Goal: Task Accomplishment & Management: Use online tool/utility

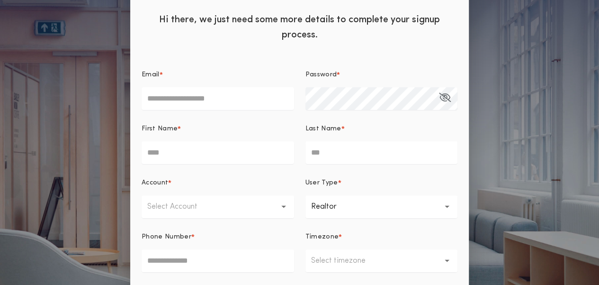
scroll to position [47, 0]
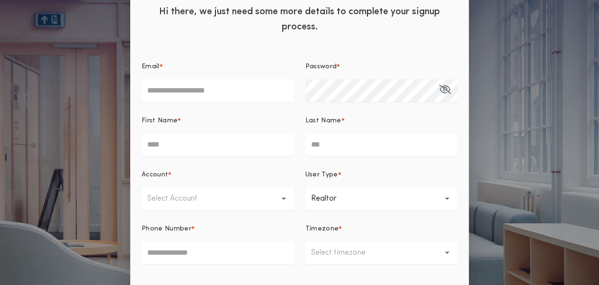
click at [181, 92] on input "Email *" at bounding box center [218, 90] width 153 height 23
type input "**********"
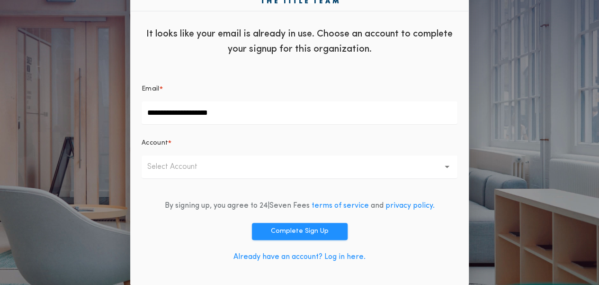
click at [182, 158] on button "Select Account" at bounding box center [300, 166] width 316 height 23
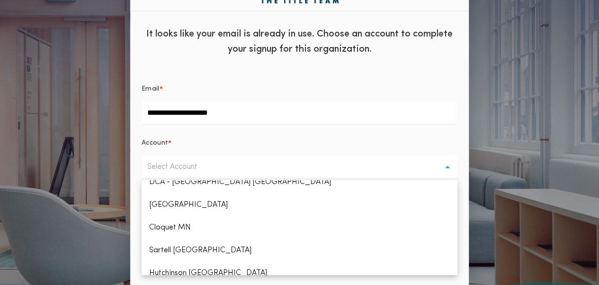
scroll to position [284, 0]
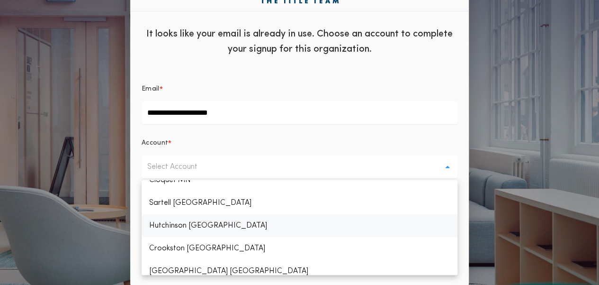
click at [169, 225] on p "Hutchinson [GEOGRAPHIC_DATA]" at bounding box center [300, 225] width 316 height 23
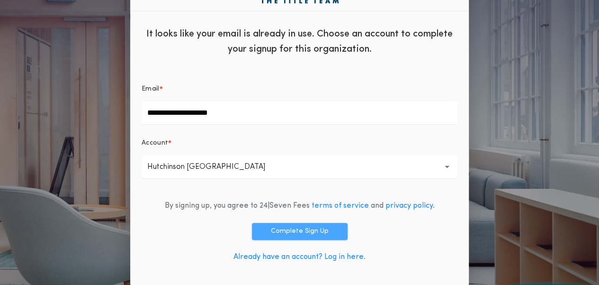
click at [323, 233] on button "Complete Sign Up" at bounding box center [300, 231] width 96 height 17
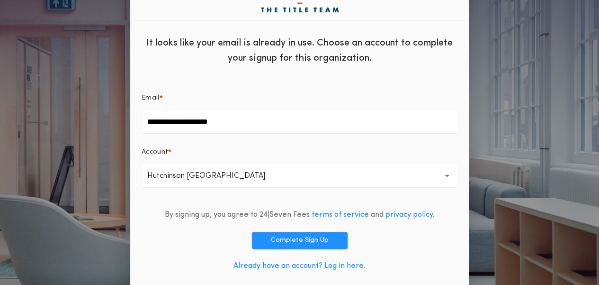
scroll to position [25, 0]
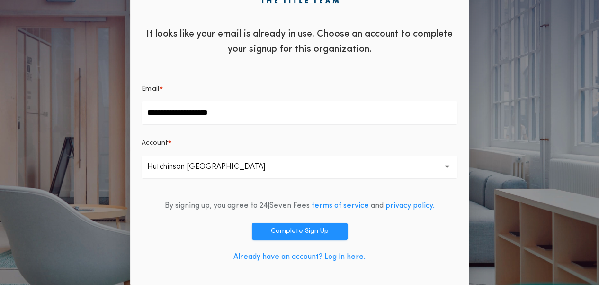
click at [332, 258] on link "Already have an account? Log in here." at bounding box center [299, 257] width 132 height 8
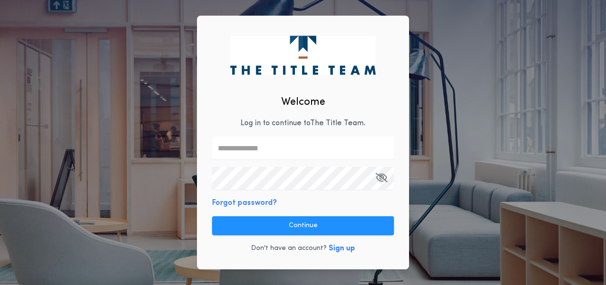
click at [258, 153] on input "text" at bounding box center [303, 147] width 182 height 23
click at [261, 150] on input "text" at bounding box center [303, 147] width 182 height 23
type input "*"
type input "**********"
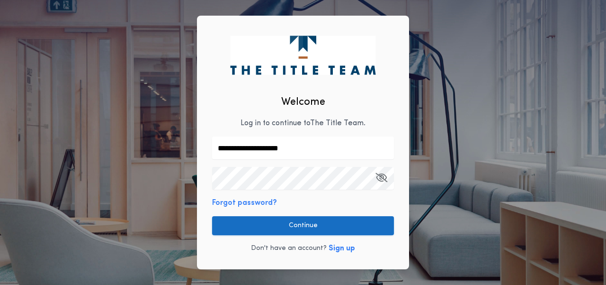
click at [310, 220] on button "Continue" at bounding box center [303, 225] width 182 height 19
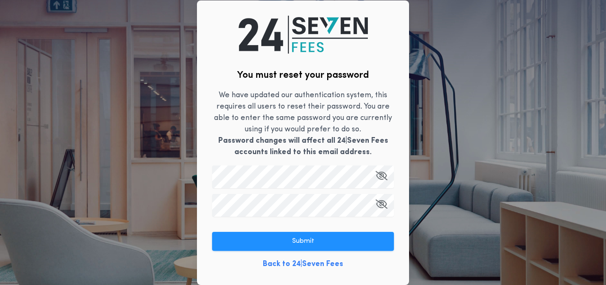
click at [384, 182] on button "button" at bounding box center [382, 176] width 12 height 23
click at [400, 265] on div "You must reset your password We have updated our authentication system, this re…" at bounding box center [303, 142] width 212 height 284
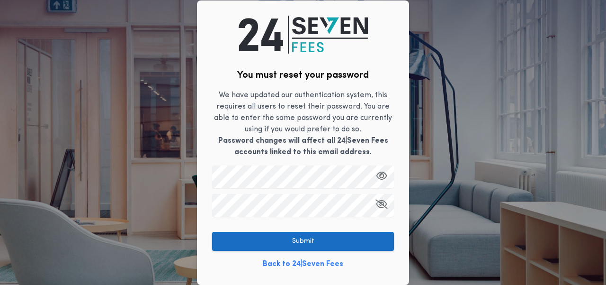
click at [386, 239] on button "Submit" at bounding box center [303, 241] width 182 height 19
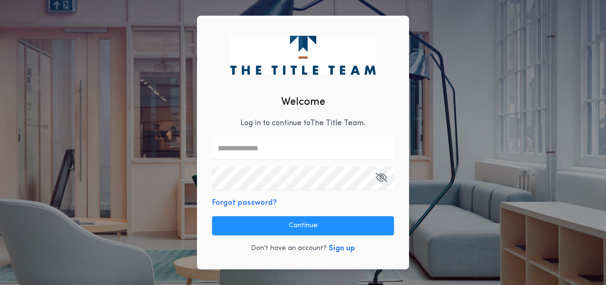
click at [283, 160] on div "Welcome Log in to continue to The Title Team . Forgot password? Continue Don't …" at bounding box center [303, 143] width 212 height 254
click at [279, 152] on input "text" at bounding box center [303, 147] width 182 height 23
click at [0, 284] on com-1password-button at bounding box center [0, 285] width 0 height 0
click at [372, 148] on input "text" at bounding box center [303, 147] width 182 height 23
click at [0, 284] on com-1password-button at bounding box center [0, 285] width 0 height 0
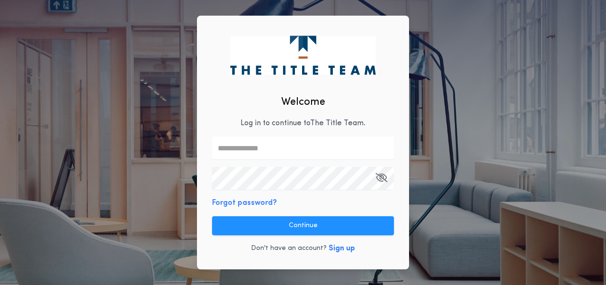
click at [0, 284] on com-1password-button at bounding box center [0, 285] width 0 height 0
click at [315, 152] on input "text" at bounding box center [303, 147] width 182 height 23
type input "**********"
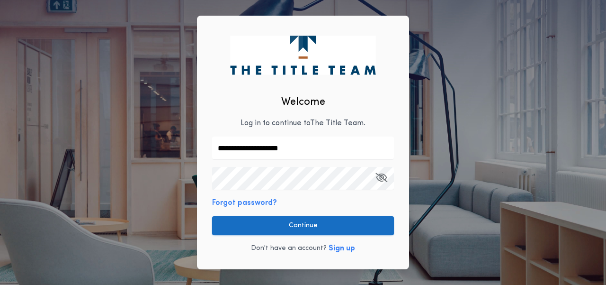
click at [364, 224] on button "Continue" at bounding box center [303, 225] width 182 height 19
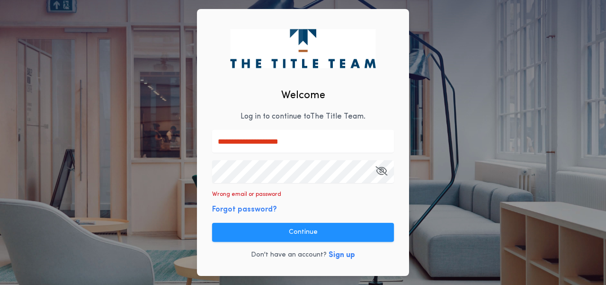
click at [381, 171] on icon "button" at bounding box center [382, 170] width 12 height 0
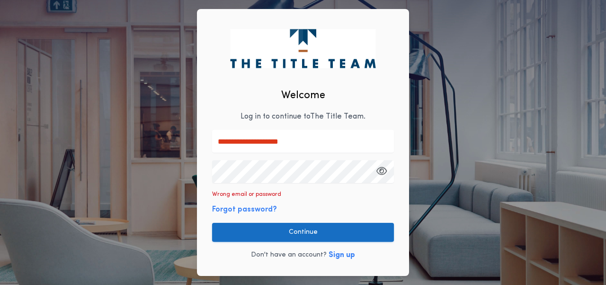
click at [295, 233] on button "Continue" at bounding box center [303, 232] width 182 height 19
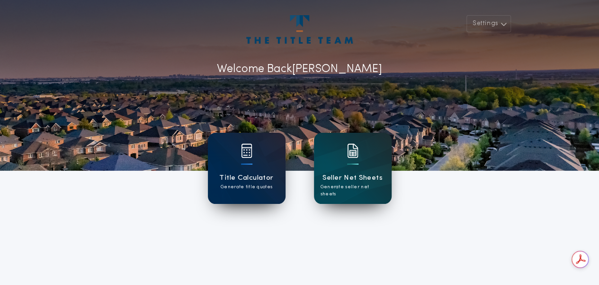
click at [248, 178] on h1 "Title Calculator" at bounding box center [246, 177] width 54 height 11
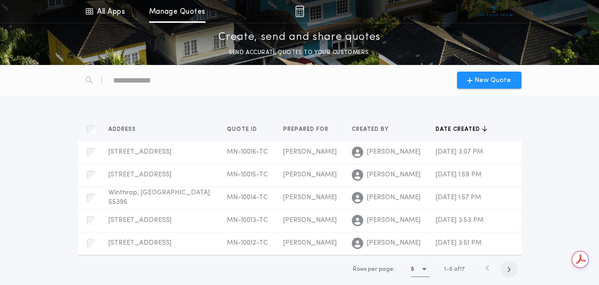
click at [508, 269] on icon "button" at bounding box center [509, 269] width 4 height 7
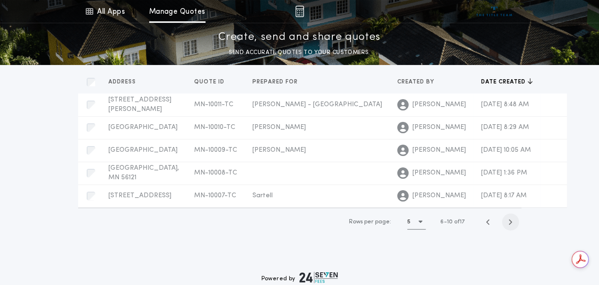
click at [512, 221] on icon "button" at bounding box center [510, 221] width 4 height 7
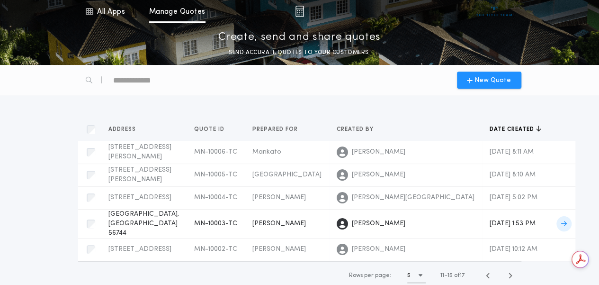
click at [356, 219] on span "Alisha Cox" at bounding box center [379, 223] width 54 height 9
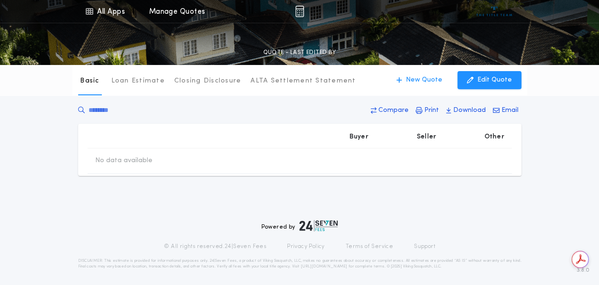
type input "********"
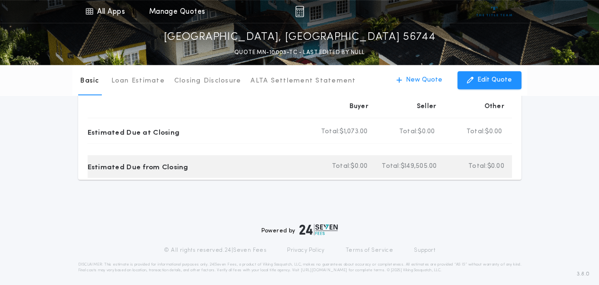
scroll to position [343, 0]
